Goal: Find specific page/section: Find specific page/section

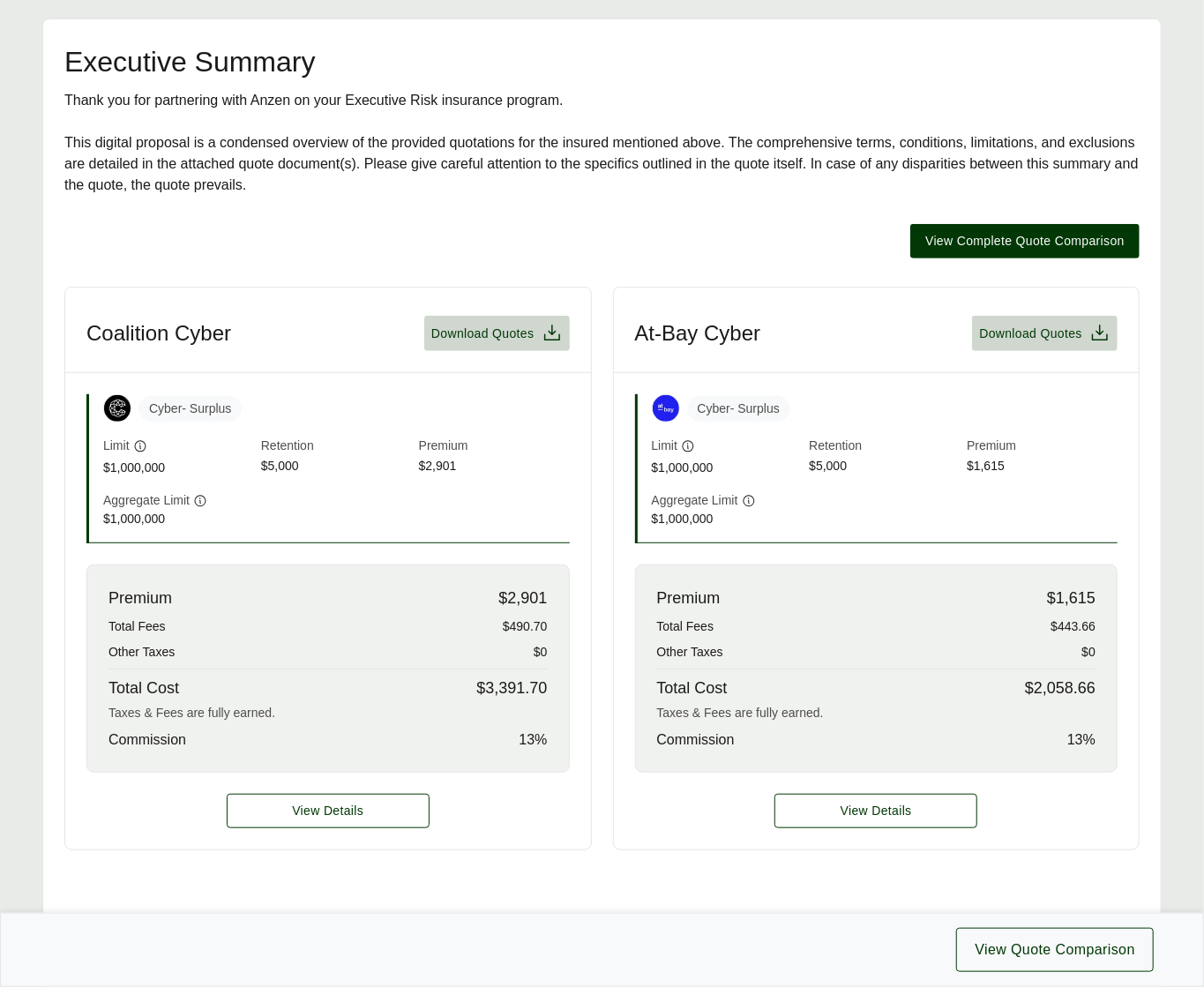
scroll to position [196, 0]
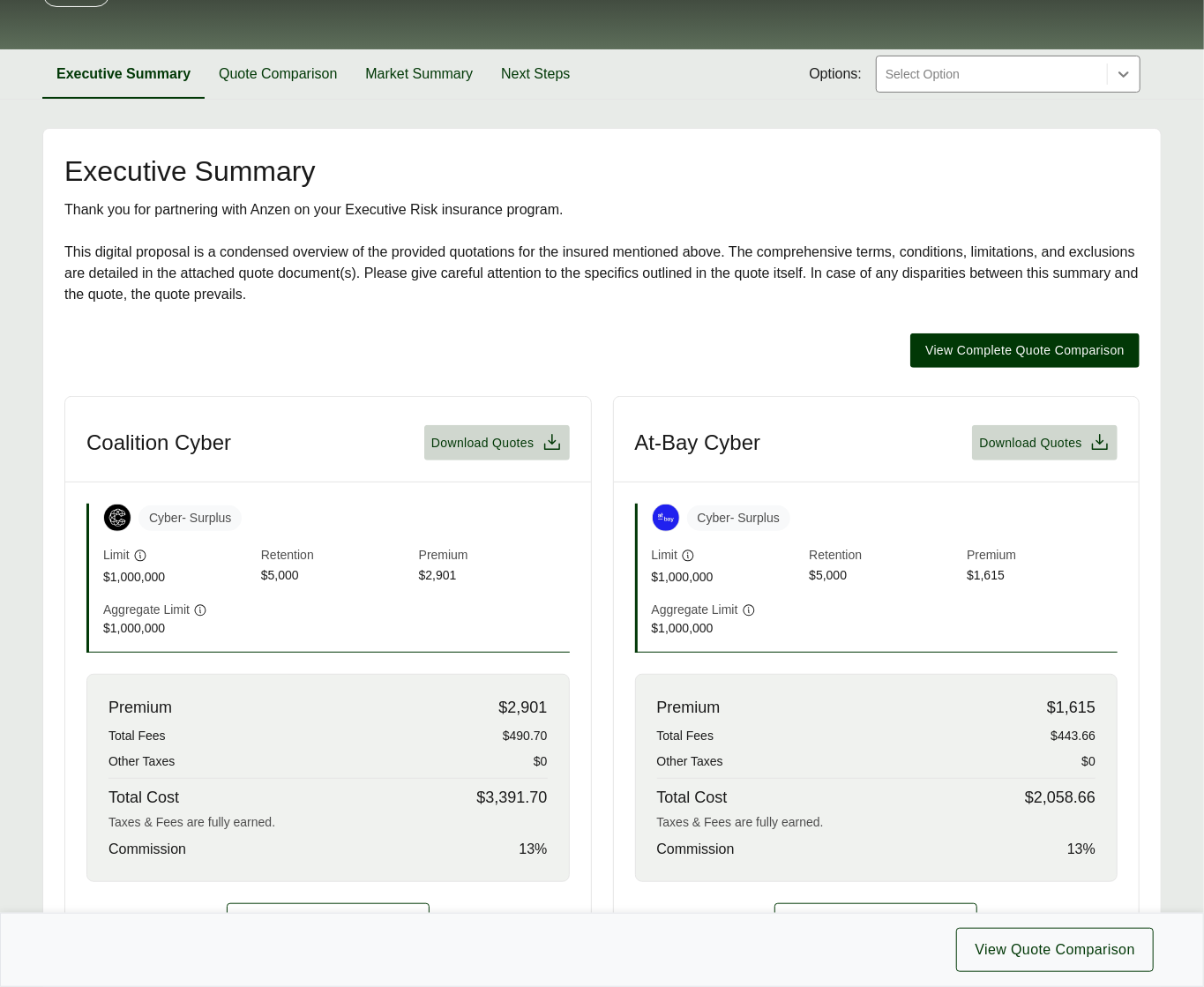
scroll to position [203, 0]
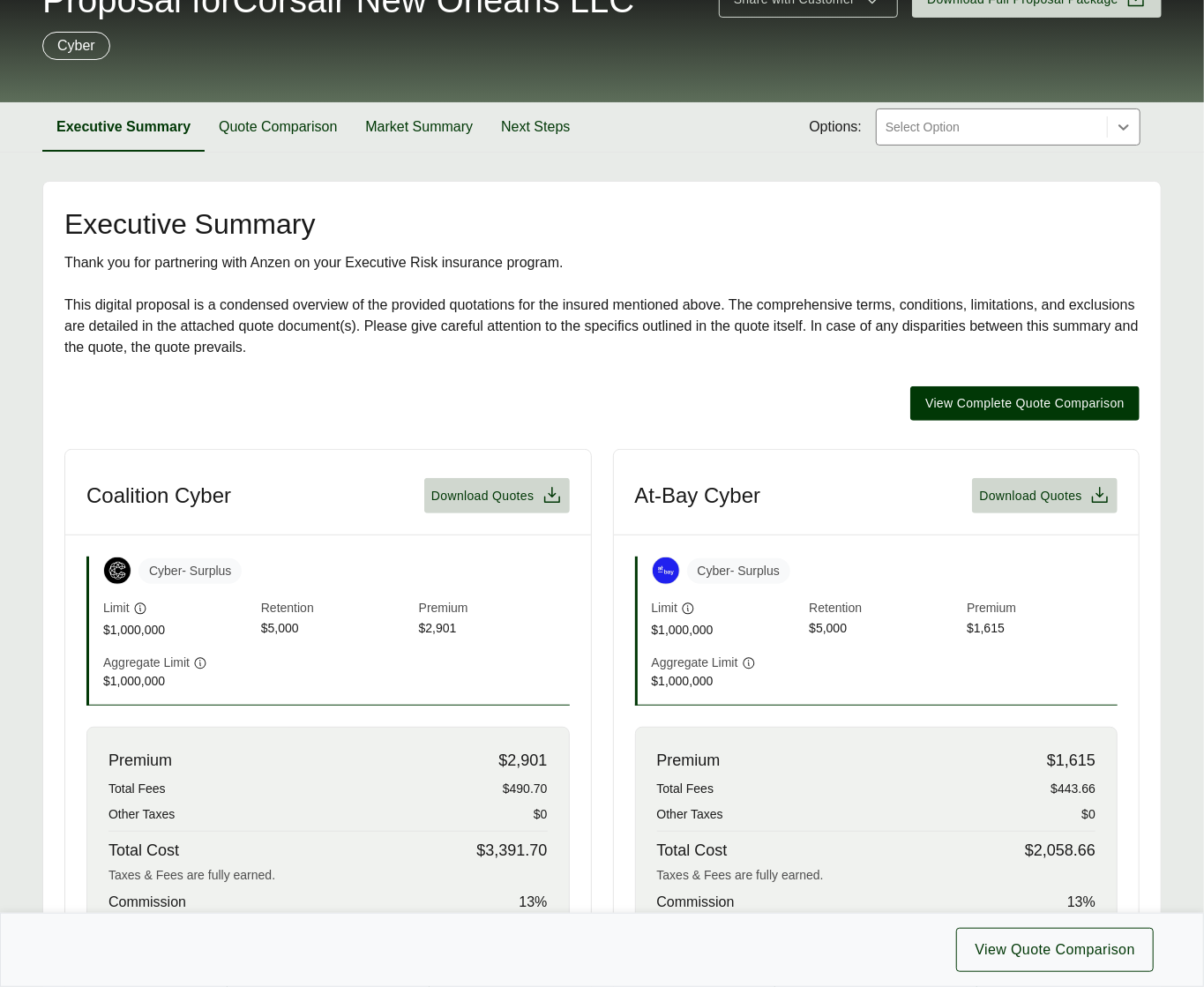
scroll to position [67, 0]
